Goal: Find specific page/section: Find specific page/section

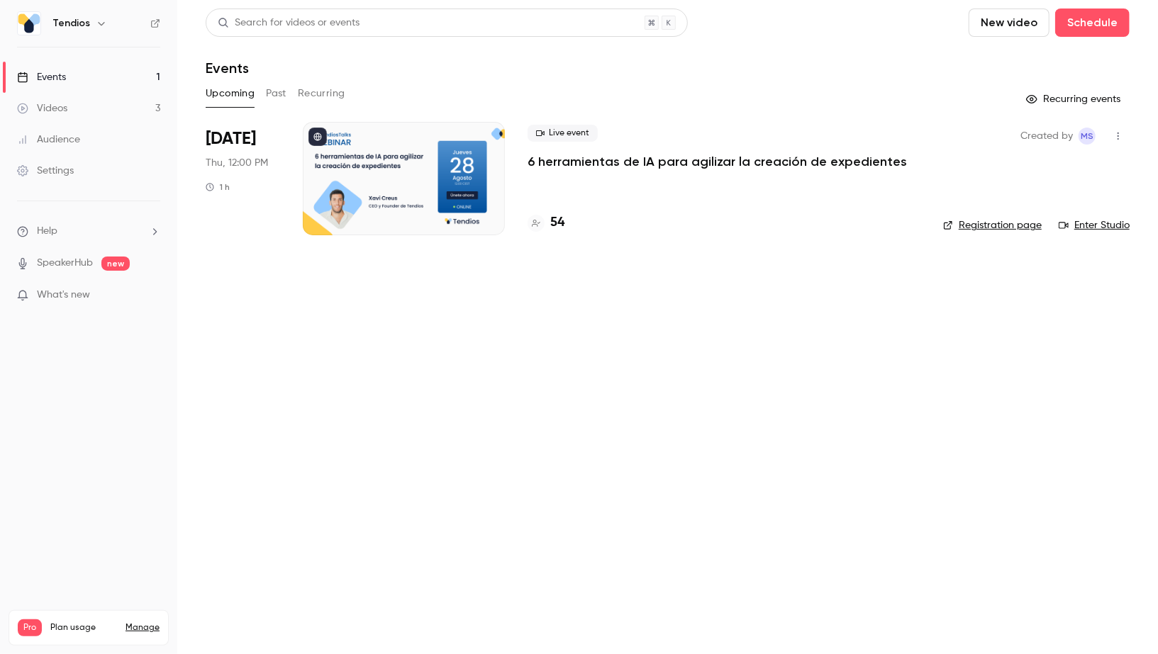
click at [556, 217] on h4 "54" at bounding box center [557, 222] width 14 height 19
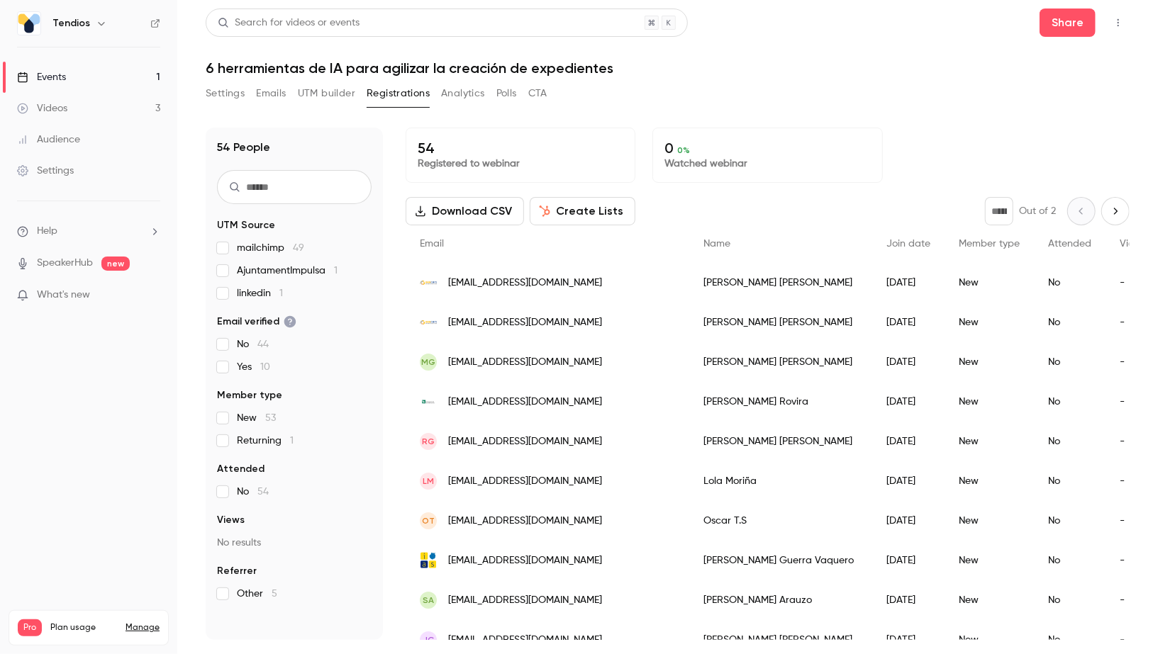
click at [126, 72] on link "Events 1" at bounding box center [88, 77] width 177 height 31
